Goal: Task Accomplishment & Management: Manage account settings

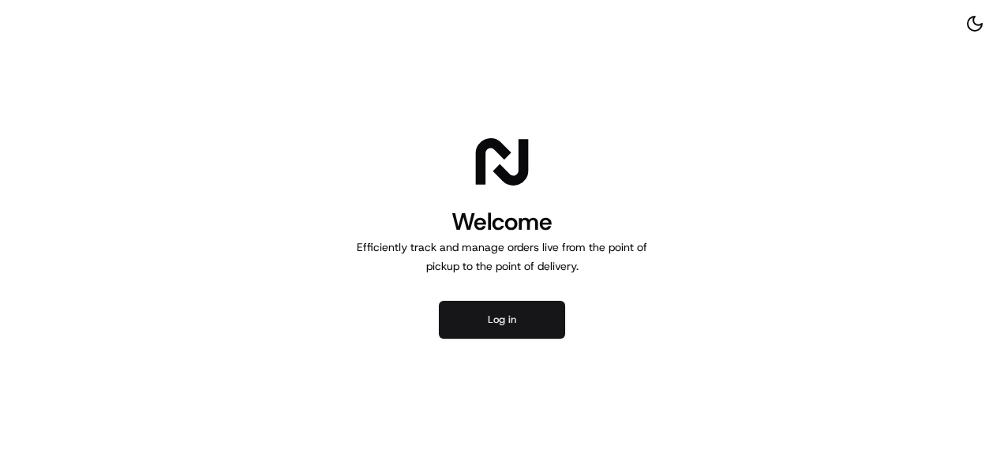
click at [493, 314] on button "Log in" at bounding box center [502, 320] width 126 height 38
